Goal: Navigation & Orientation: Find specific page/section

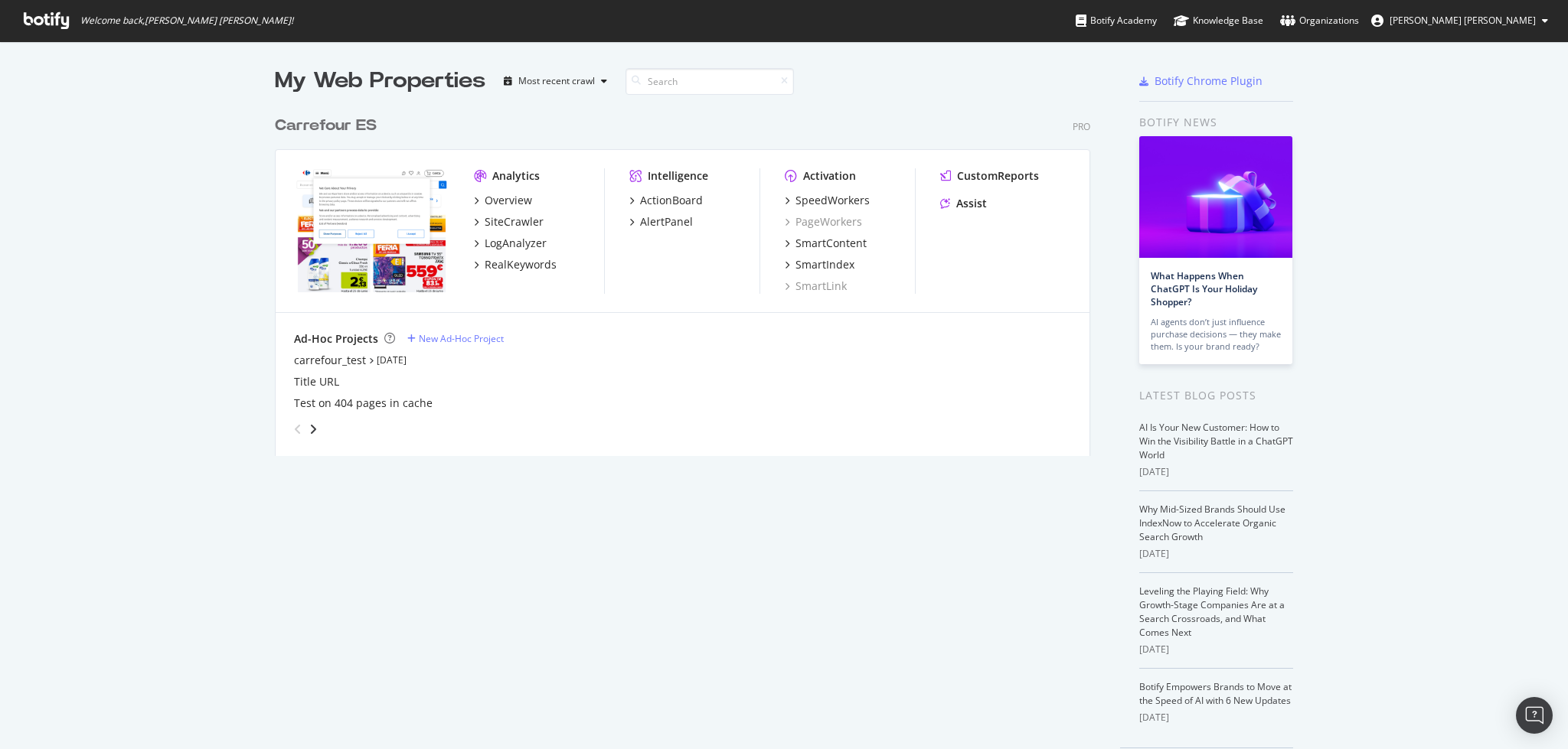
scroll to position [733, 1536]
click at [514, 271] on div "RealKeywords" at bounding box center [520, 265] width 72 height 15
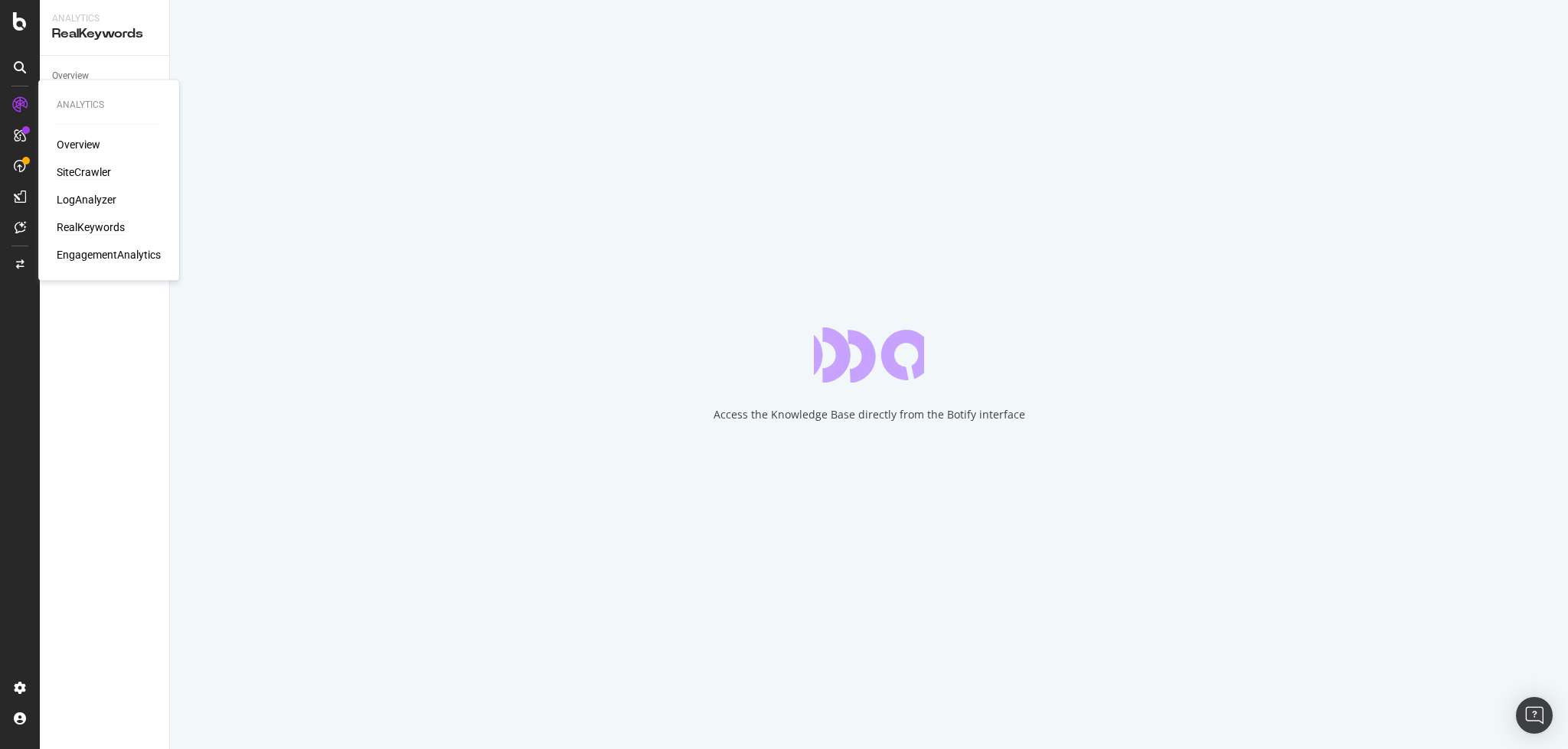
click at [79, 175] on div "SiteCrawler" at bounding box center [84, 171] width 55 height 15
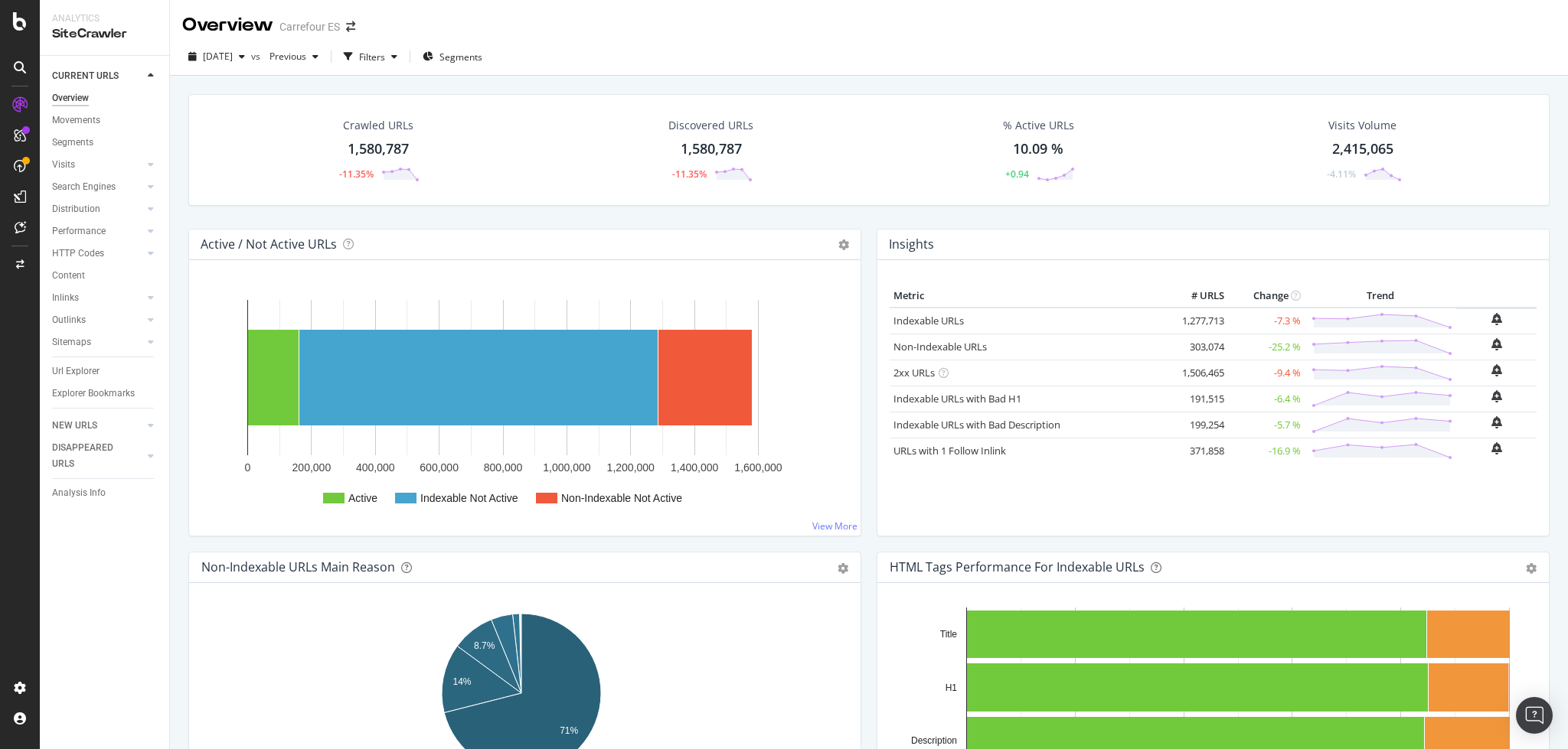
click at [17, 164] on icon at bounding box center [20, 166] width 13 height 13
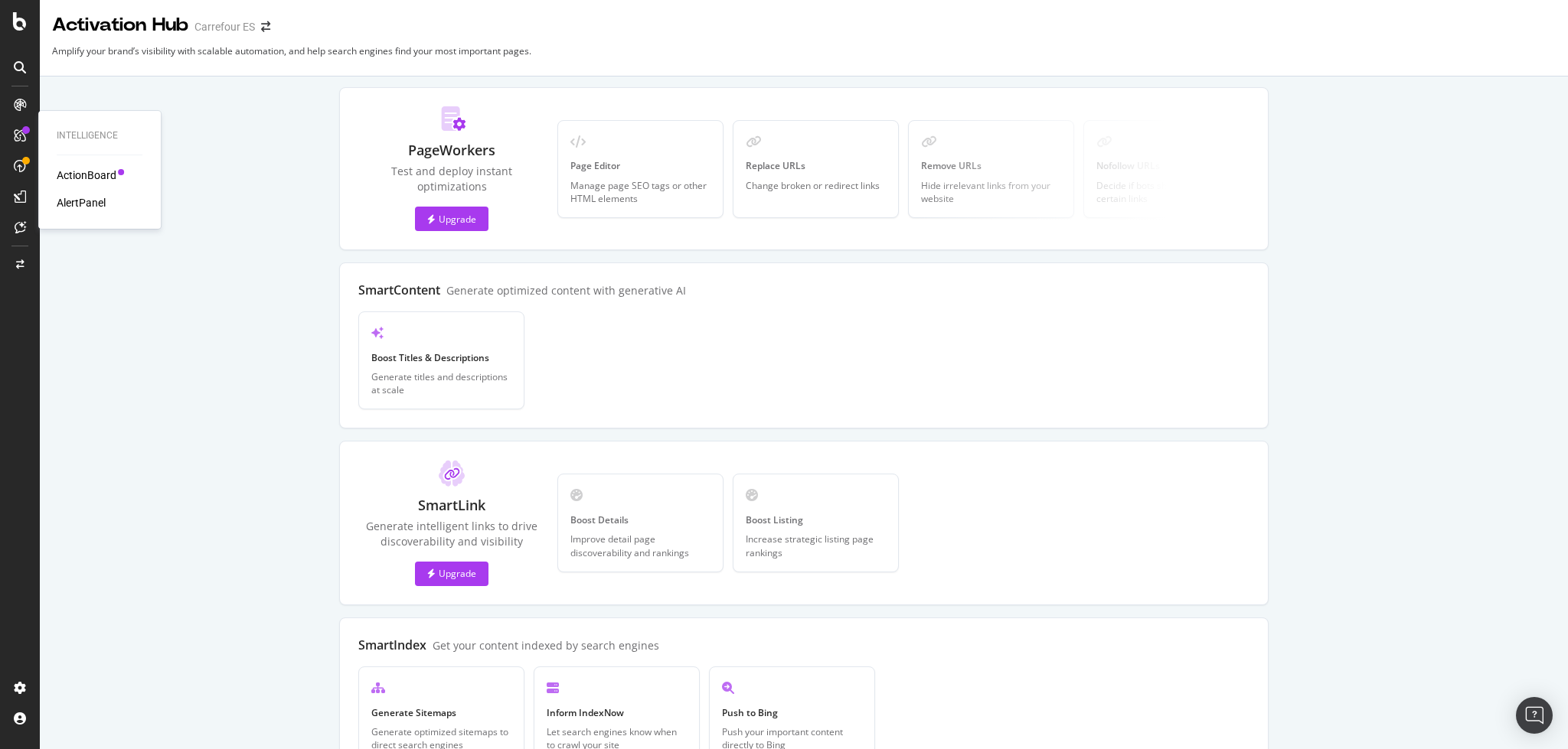
click at [69, 172] on div "ActionBoard" at bounding box center [87, 175] width 60 height 15
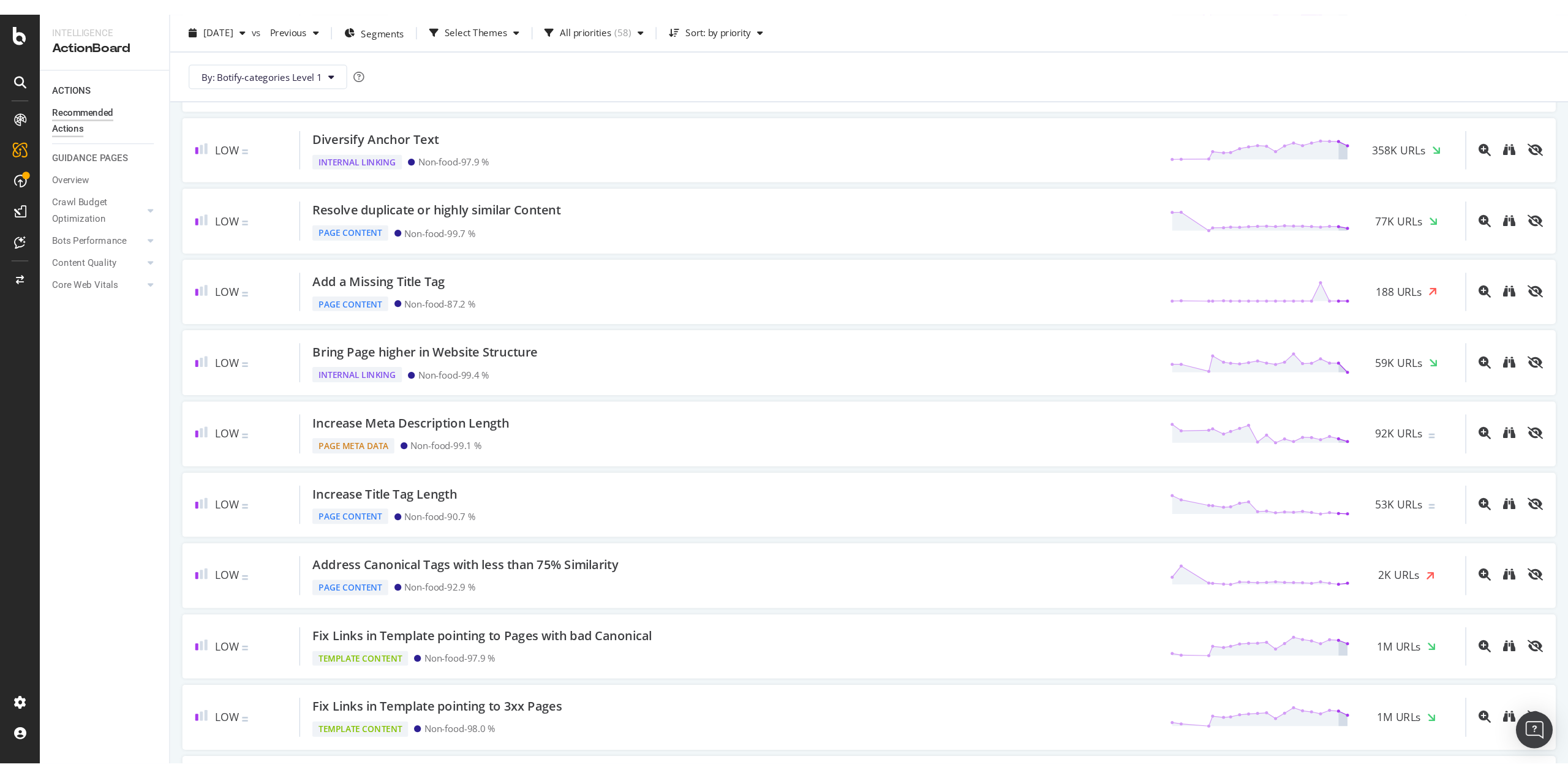
scroll to position [817, 0]
